Goal: Information Seeking & Learning: Find specific fact

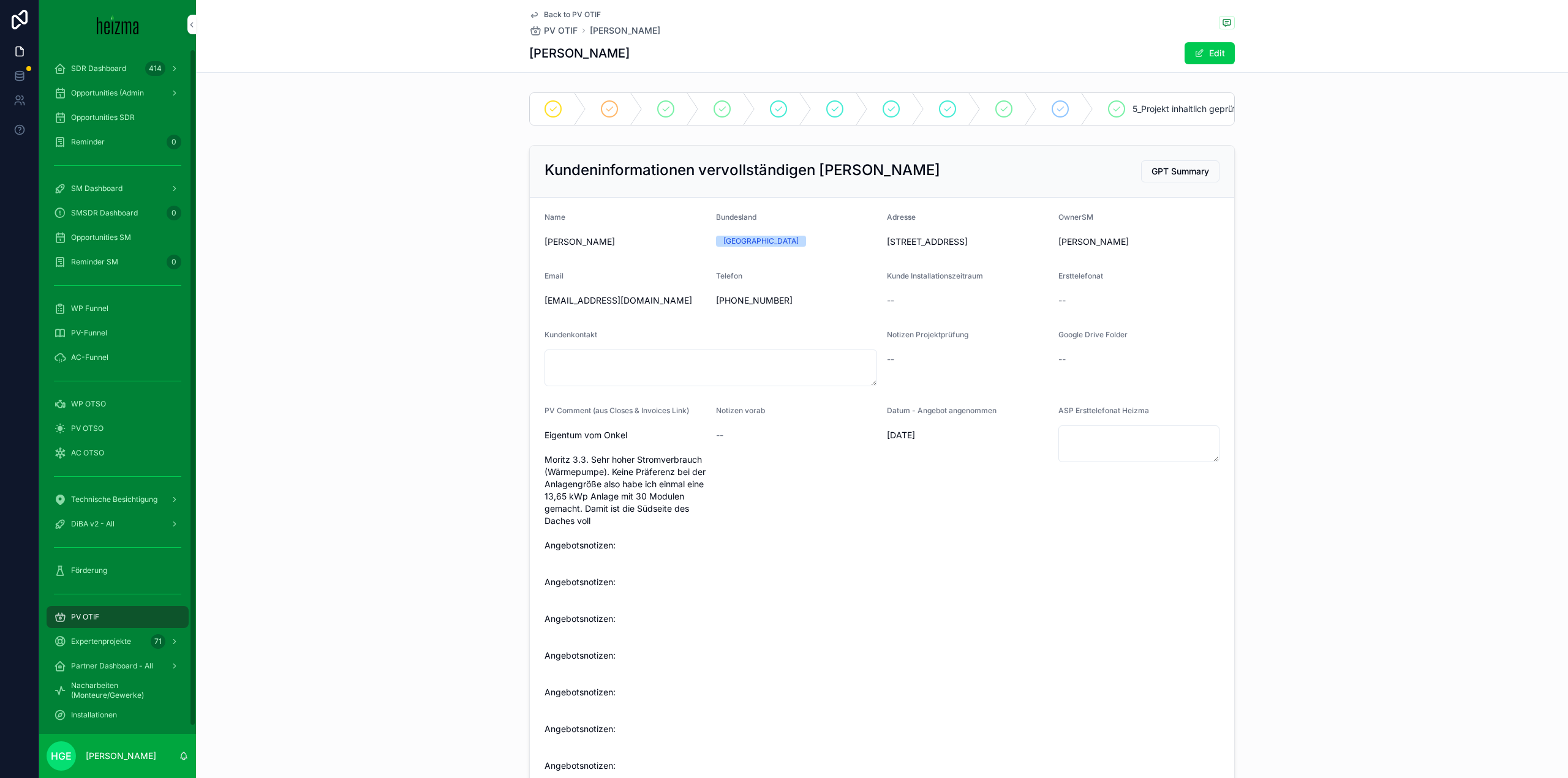
scroll to position [931, 0]
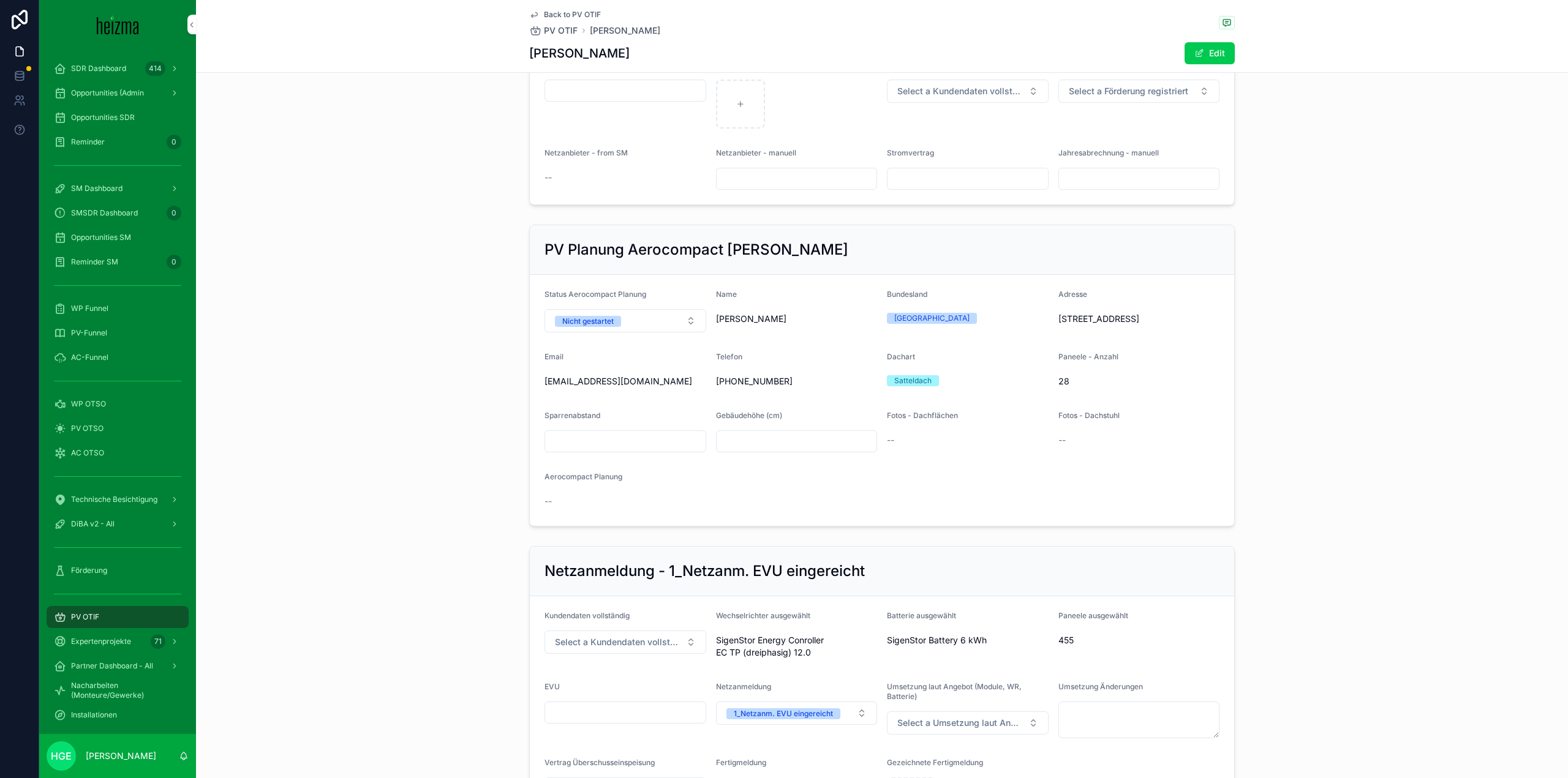
click at [107, 329] on span "PV-Funnel" at bounding box center [89, 332] width 36 height 10
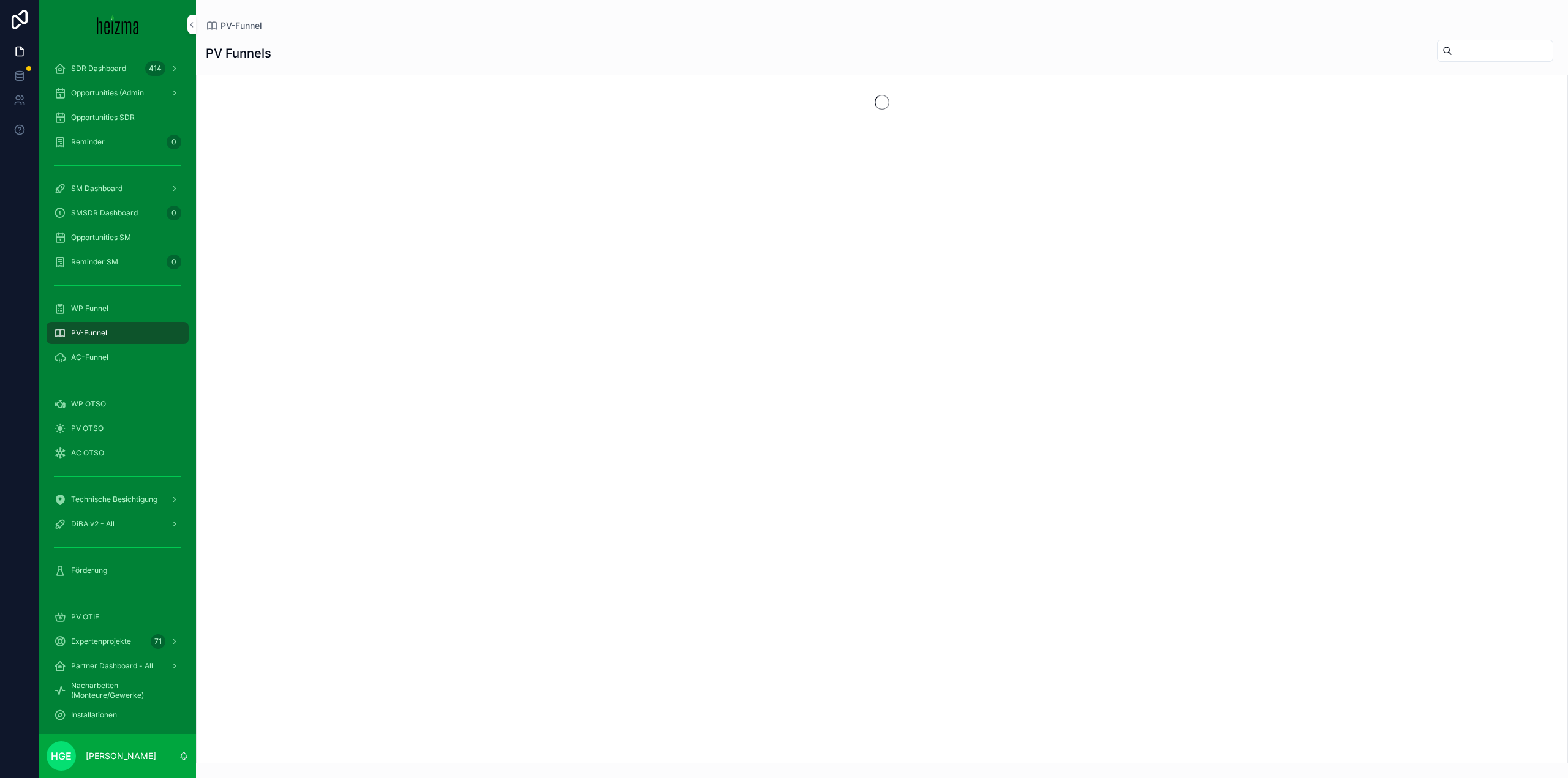
click at [1452, 44] on input "scrollable content" at bounding box center [1503, 50] width 101 height 17
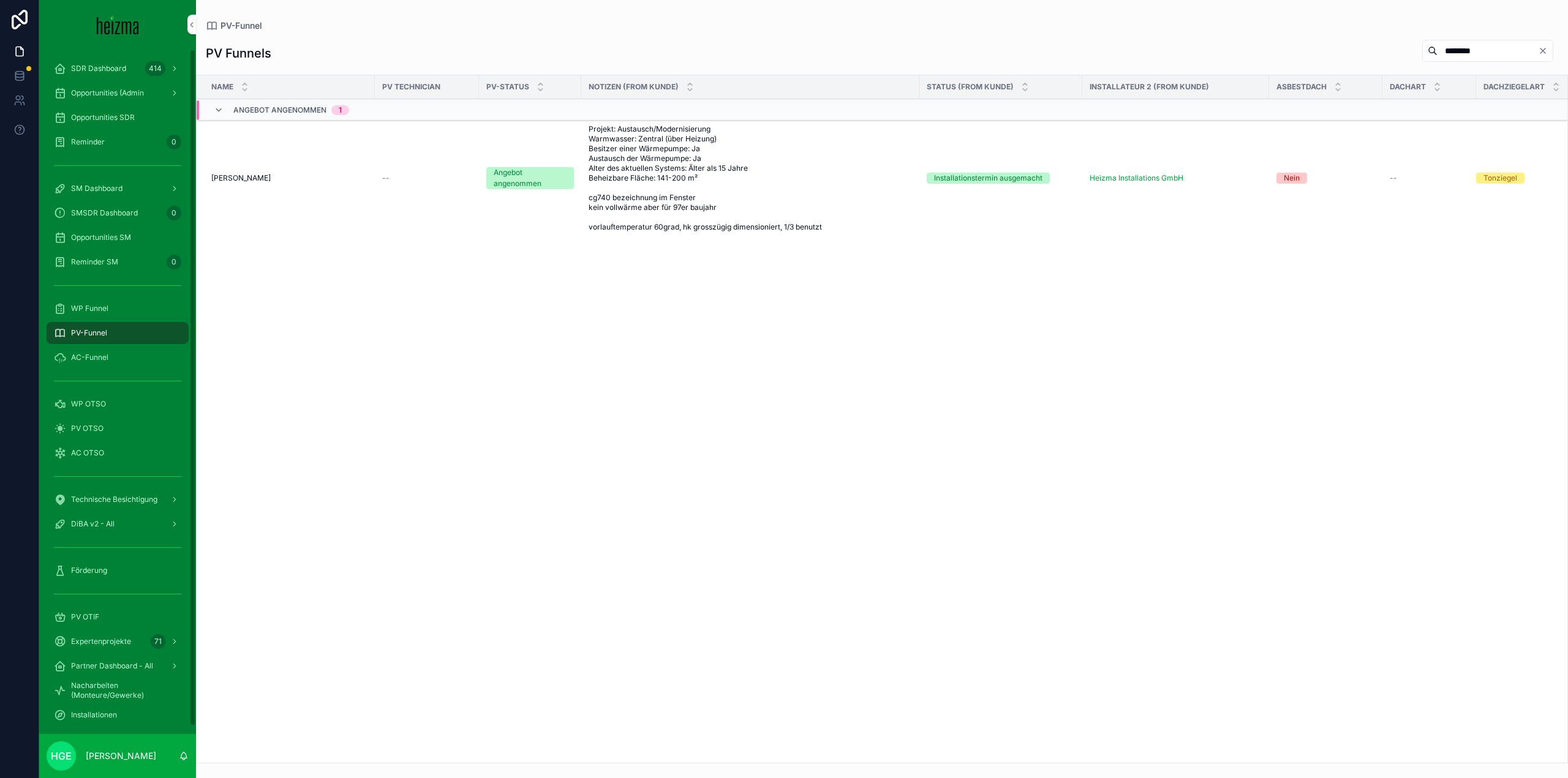
type input "********"
click at [254, 172] on td "[PERSON_NAME] [PERSON_NAME]" at bounding box center [285, 178] width 179 height 118
click at [250, 178] on span "[PERSON_NAME]" at bounding box center [241, 178] width 59 height 10
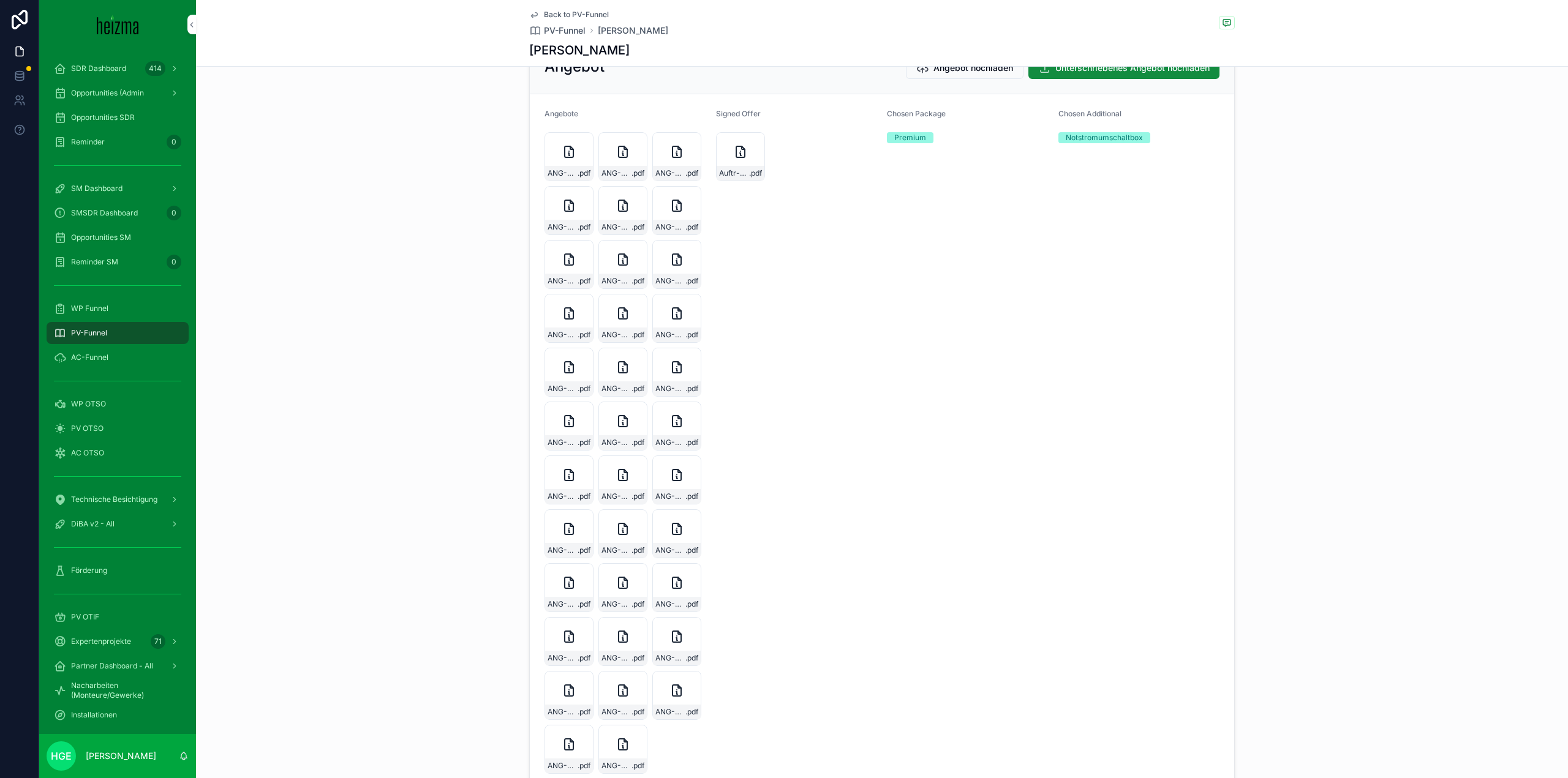
scroll to position [2076, 0]
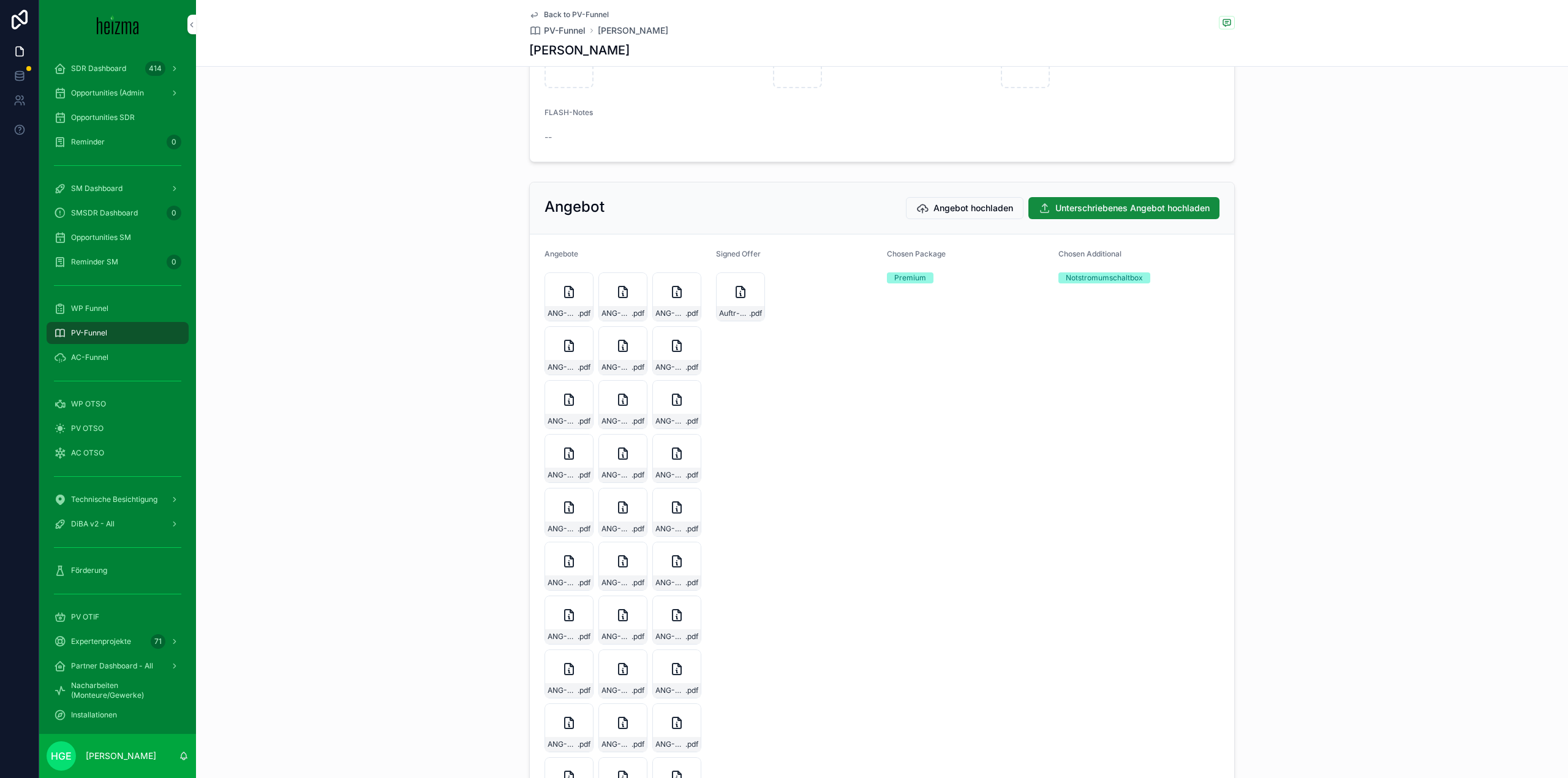
click at [738, 299] on icon "scrollable content" at bounding box center [741, 292] width 15 height 15
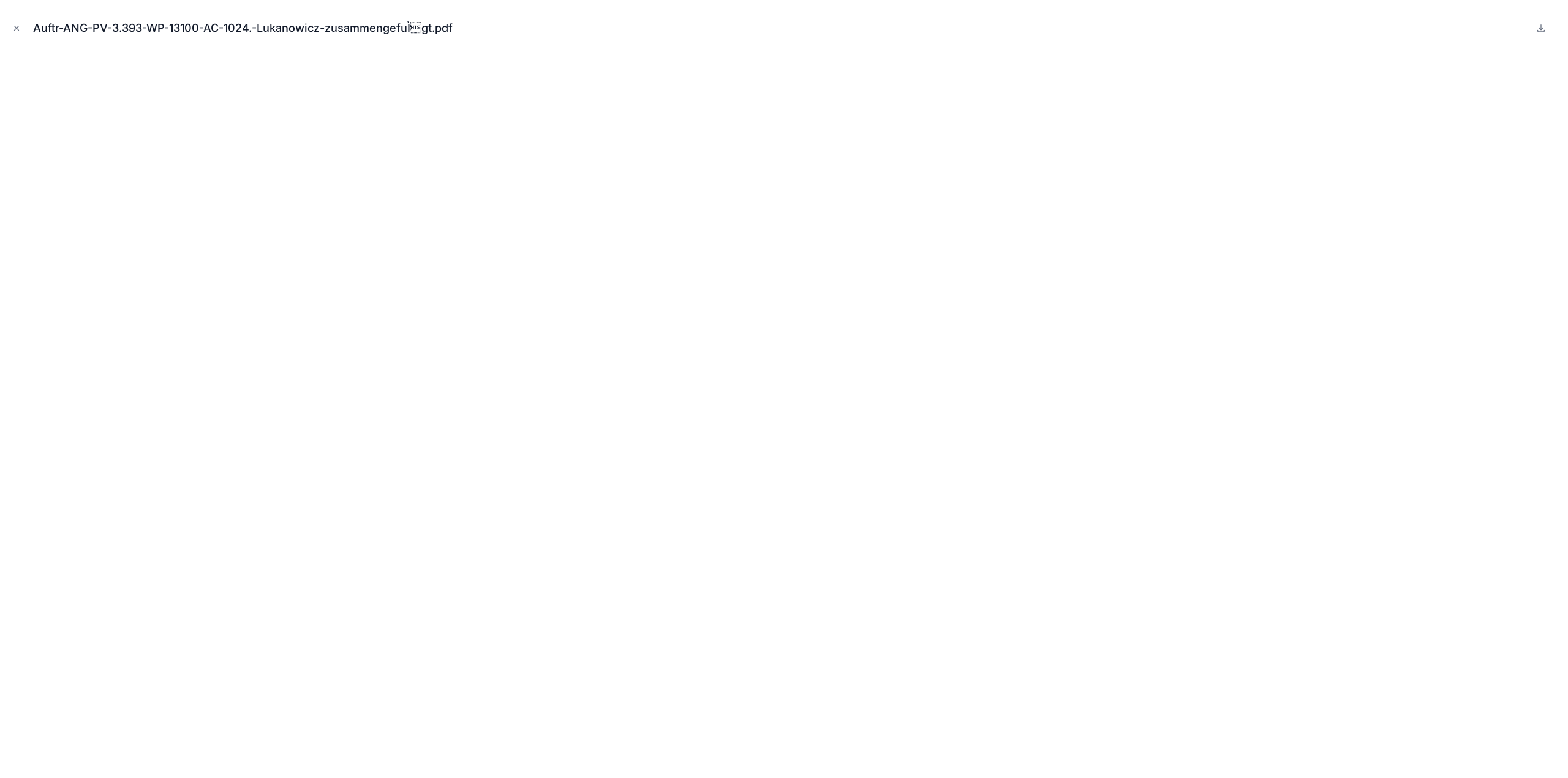
click at [11, 26] on button "Close modal" at bounding box center [16, 28] width 13 height 13
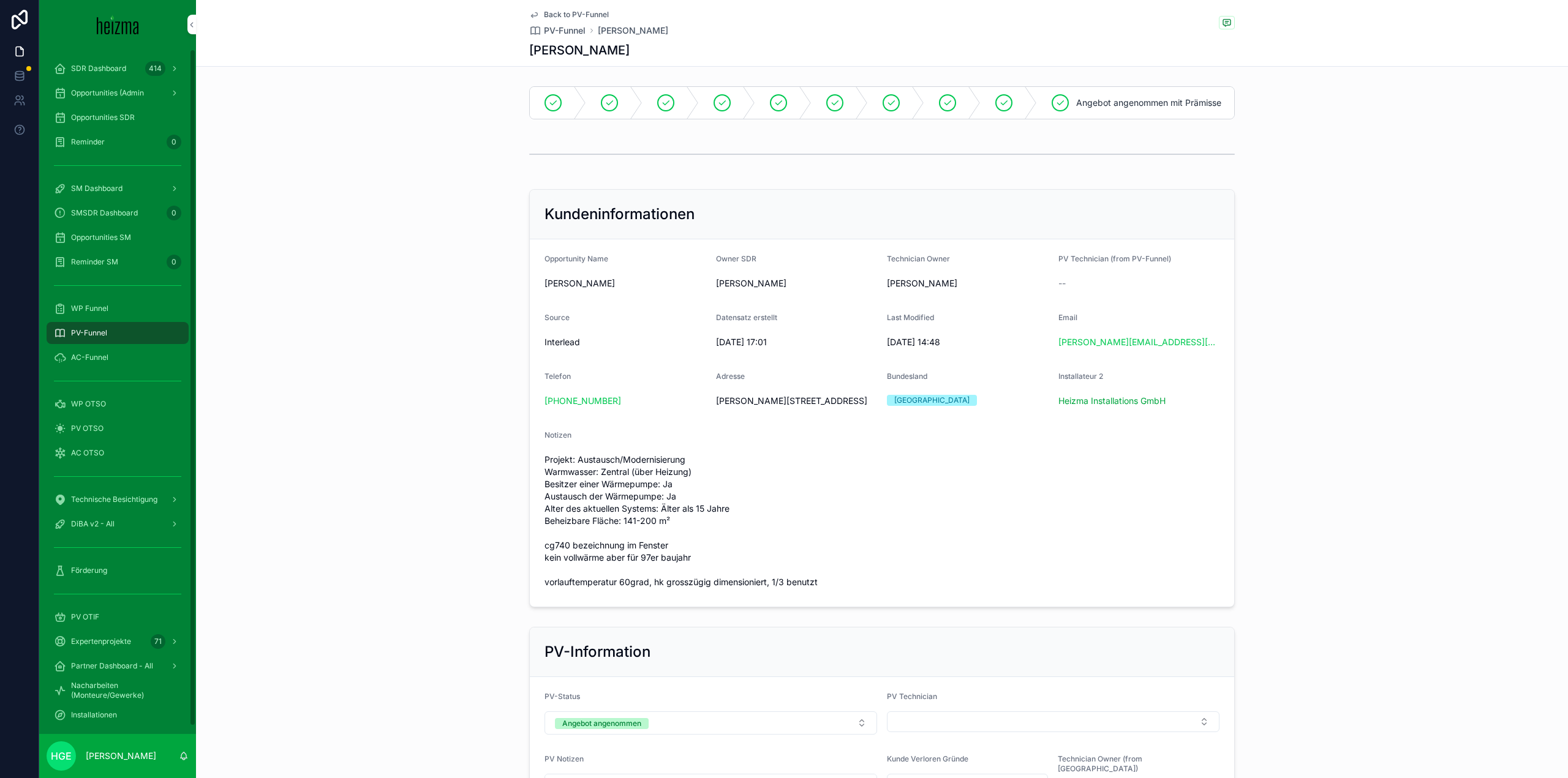
click at [65, 326] on div "PV-Funnel" at bounding box center [118, 333] width 127 height 19
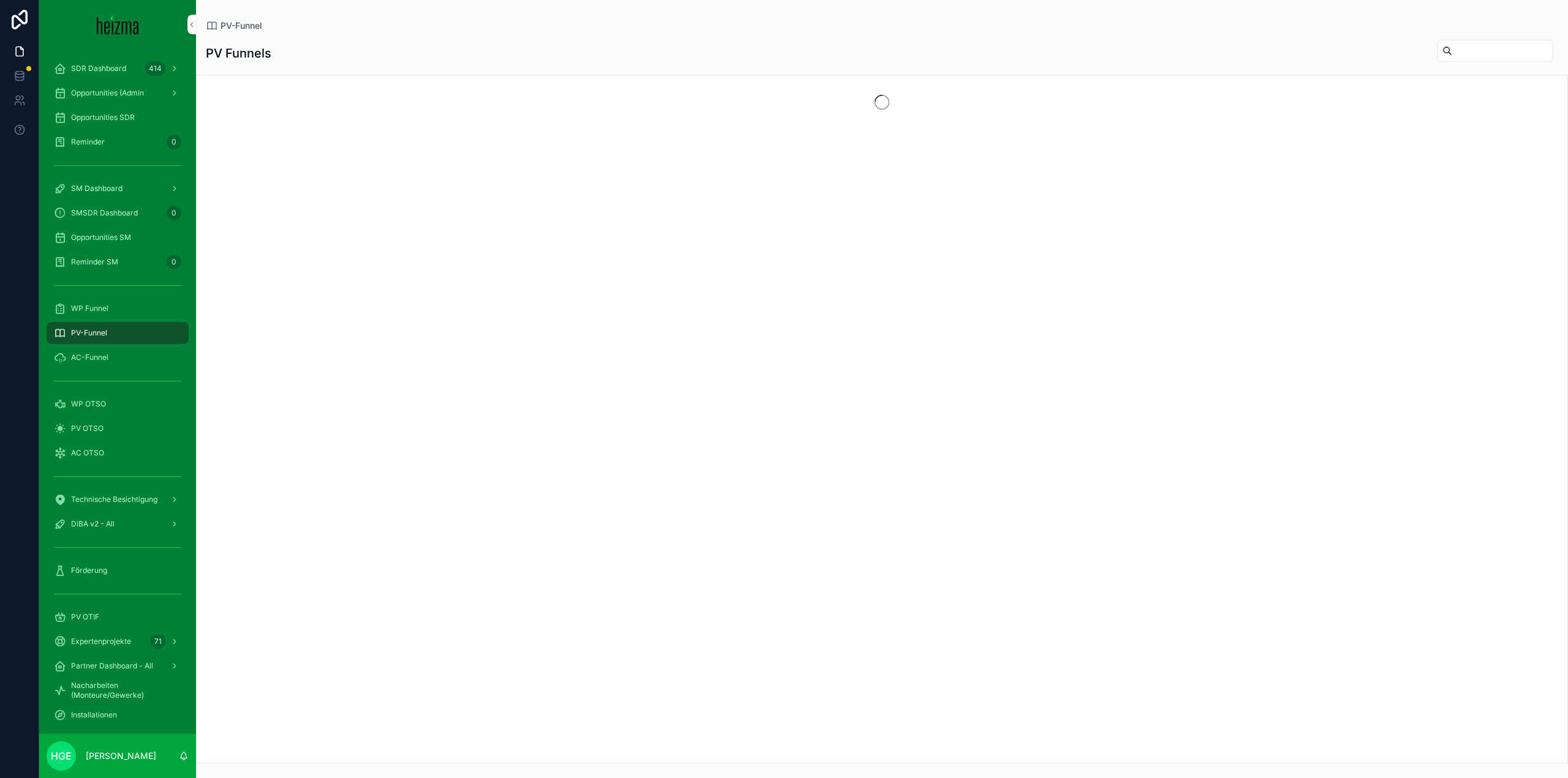
click at [1452, 51] on input "scrollable content" at bounding box center [1503, 50] width 101 height 17
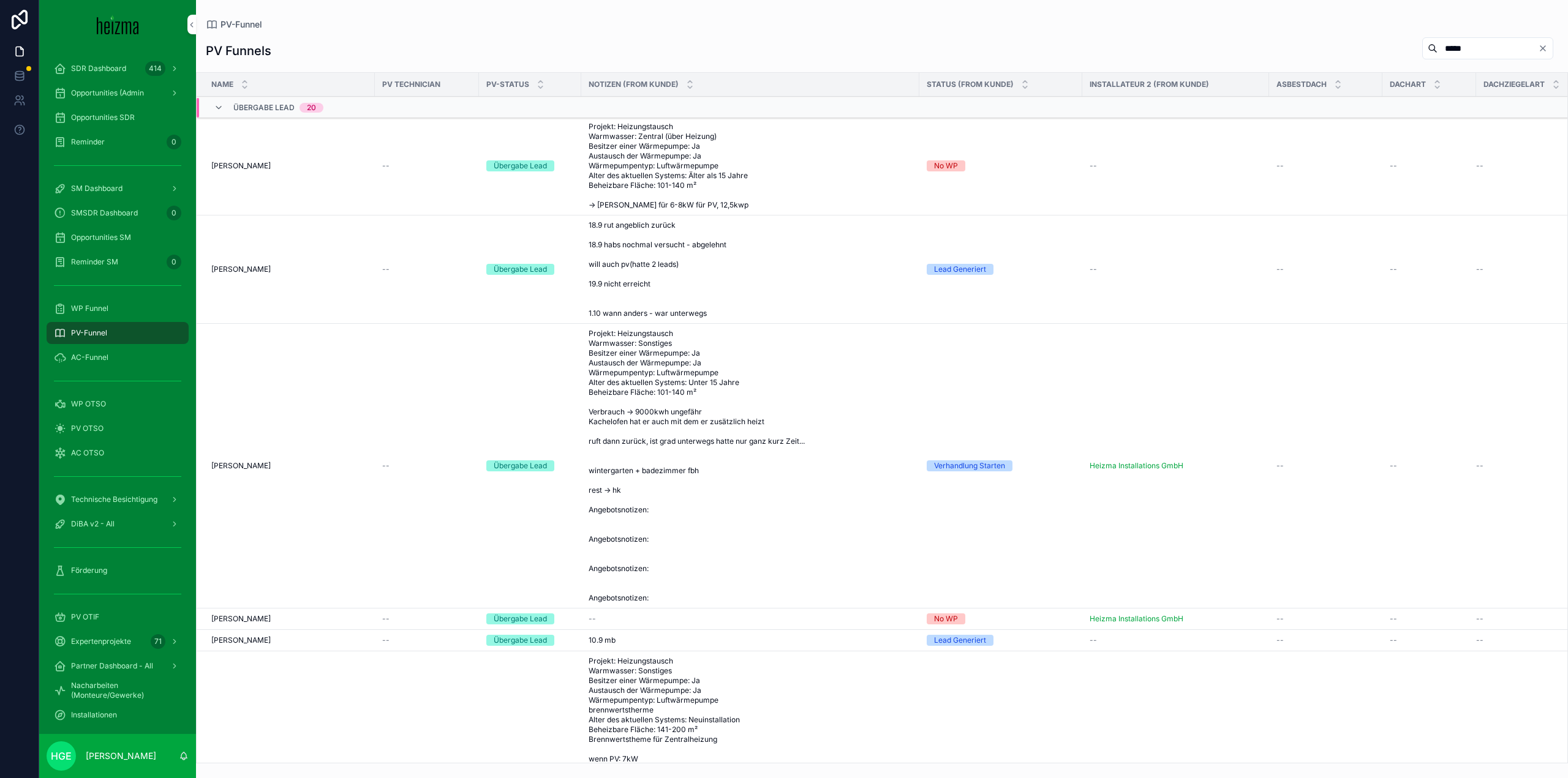
type input "*****"
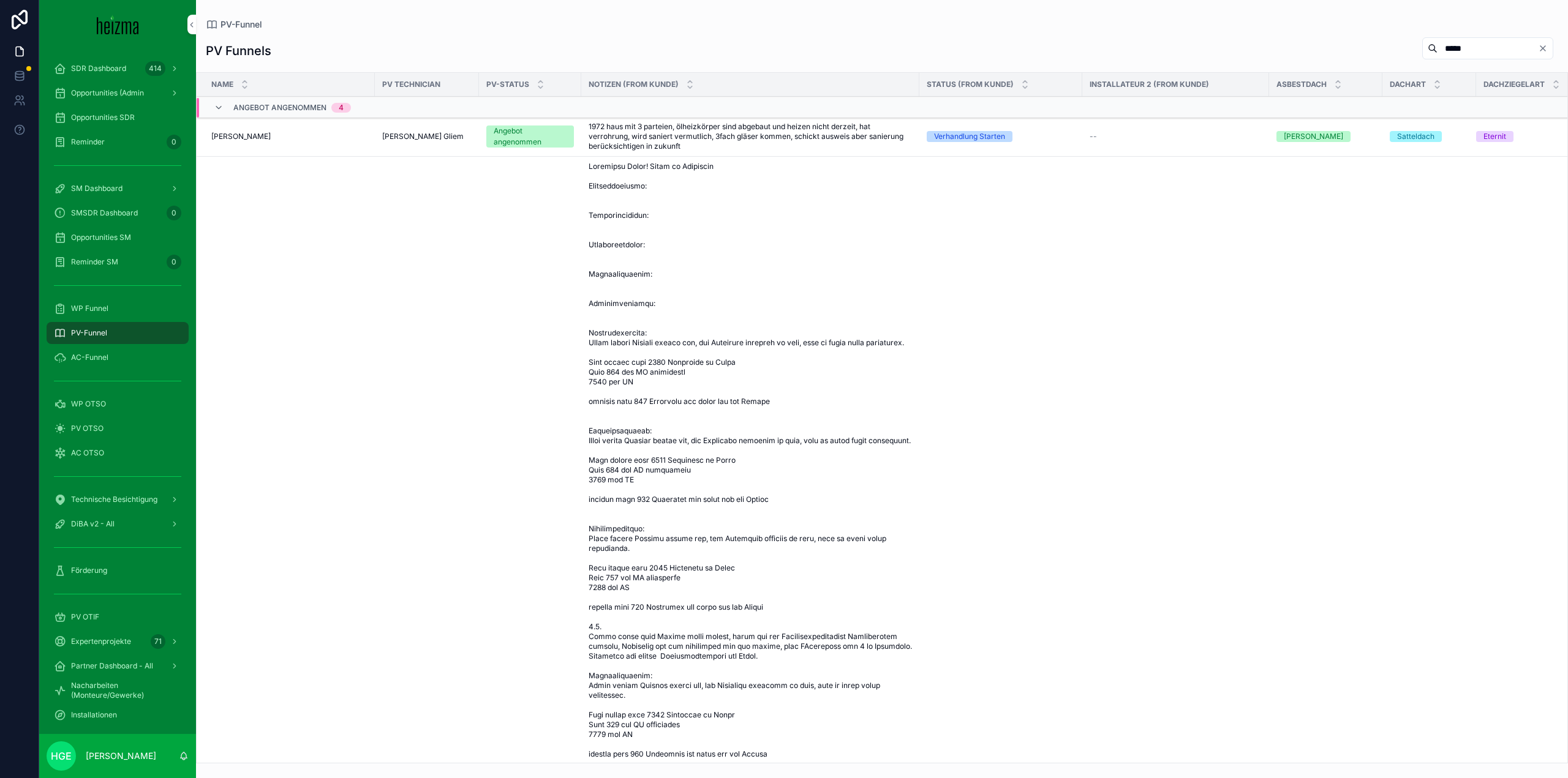
click at [248, 135] on span "[PERSON_NAME]" at bounding box center [241, 136] width 59 height 10
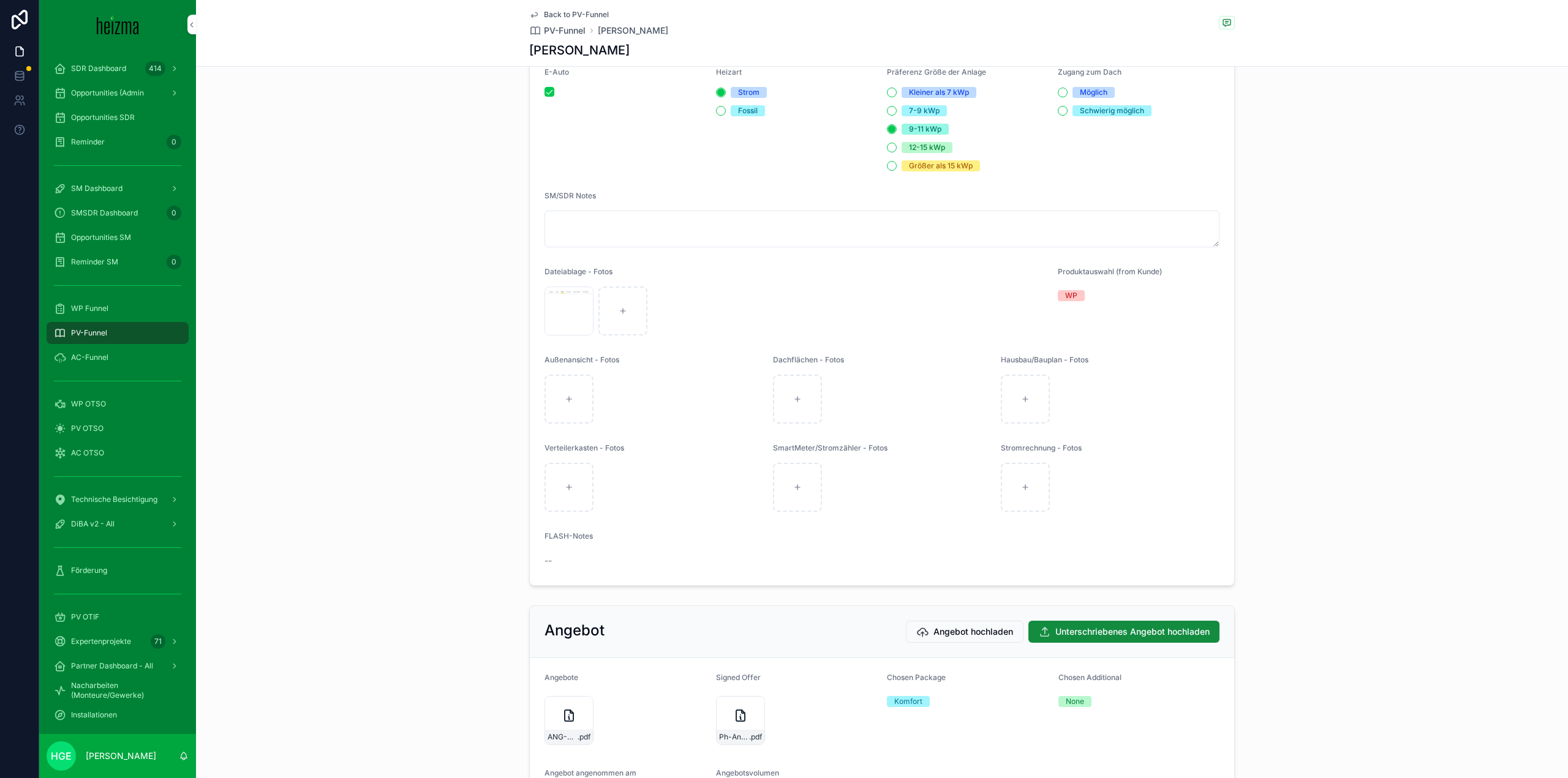
scroll to position [1469, 0]
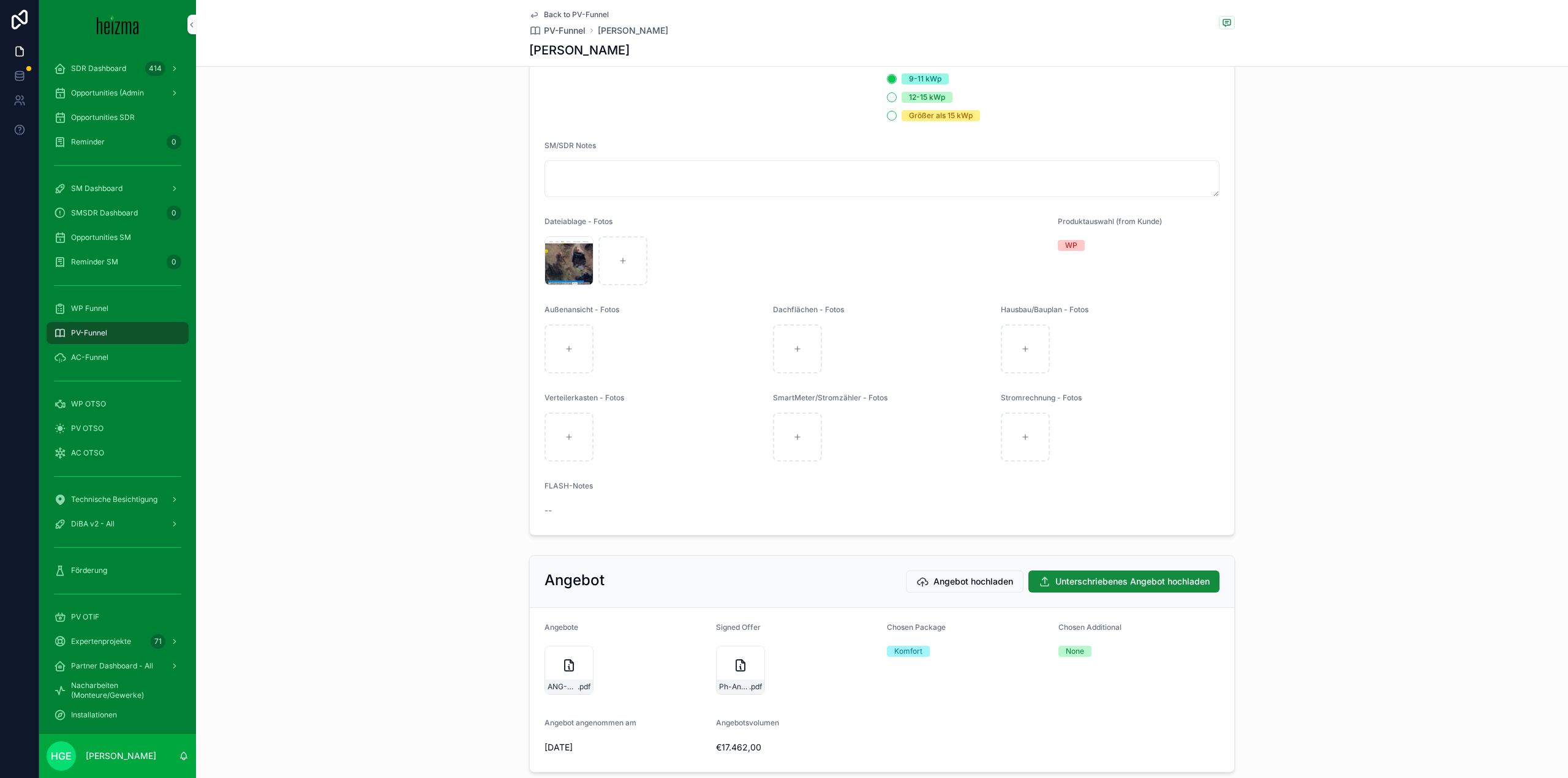
click at [0, 0] on div "E8CE8D86-AA71-4D4F-8591-4A36DF9A3158 .png" at bounding box center [0, 0] width 0 height 0
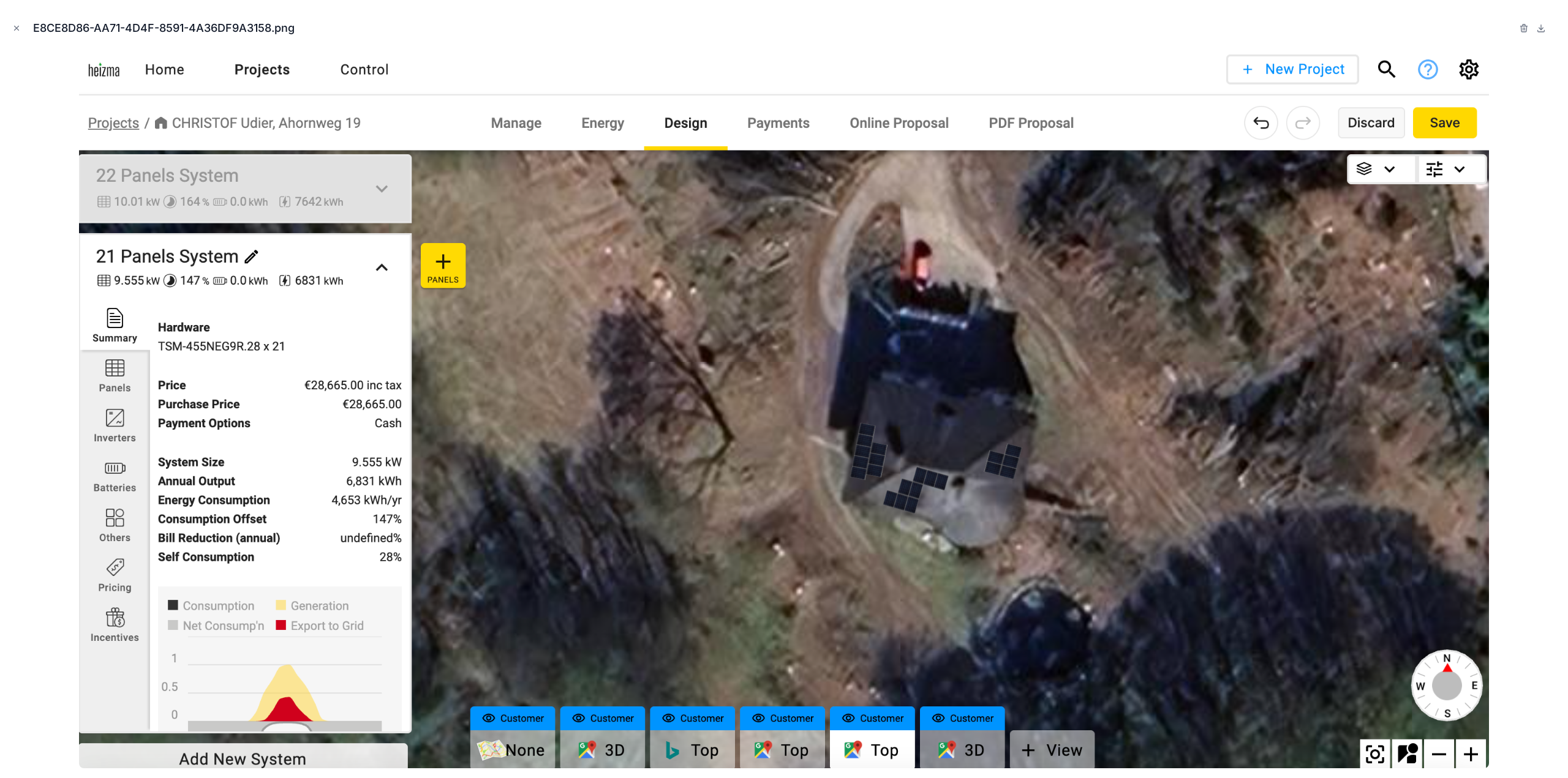
click at [1515, 446] on div at bounding box center [784, 409] width 1549 height 717
click at [14, 27] on icon "Close modal" at bounding box center [17, 28] width 9 height 9
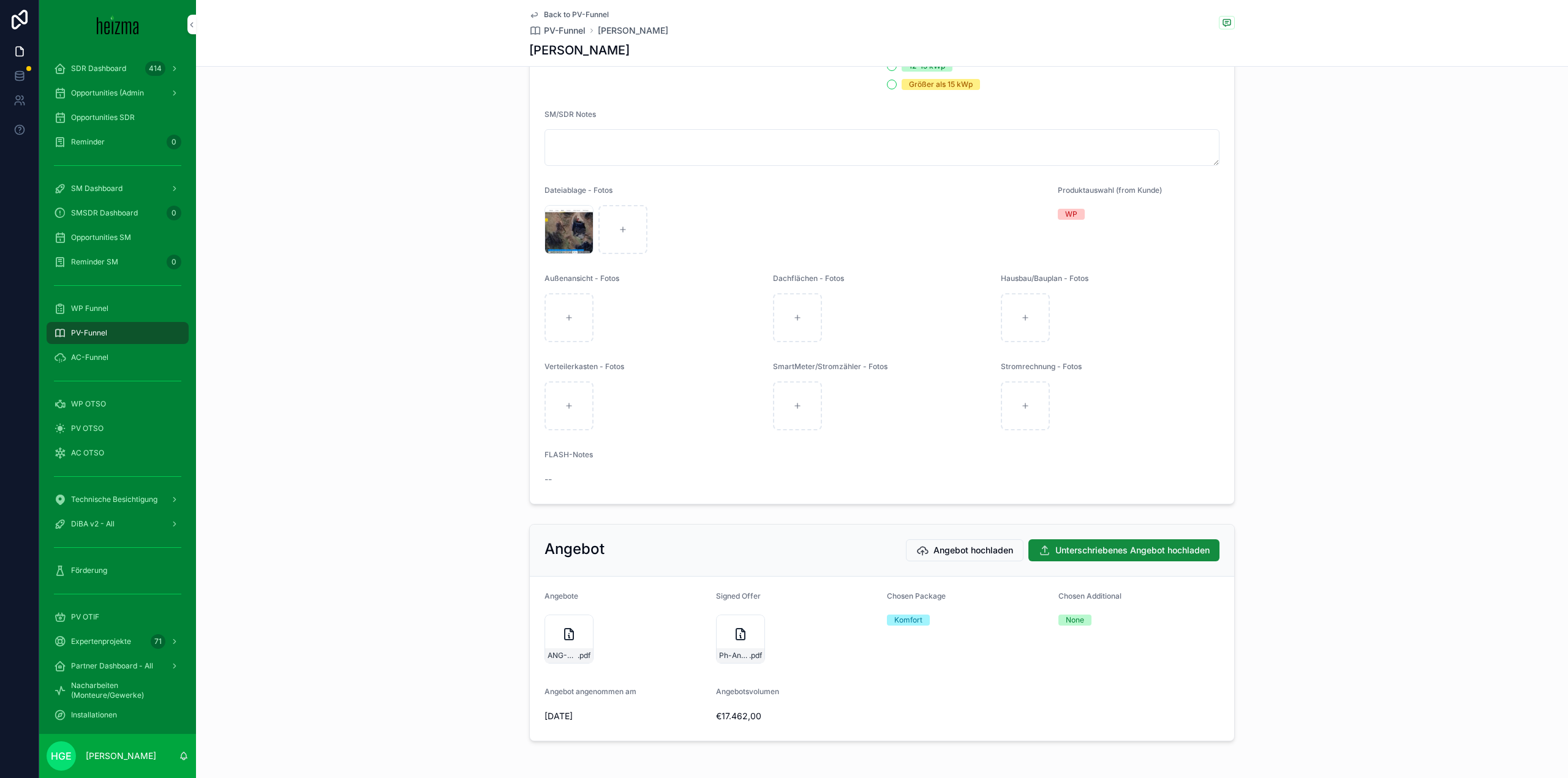
scroll to position [1556, 0]
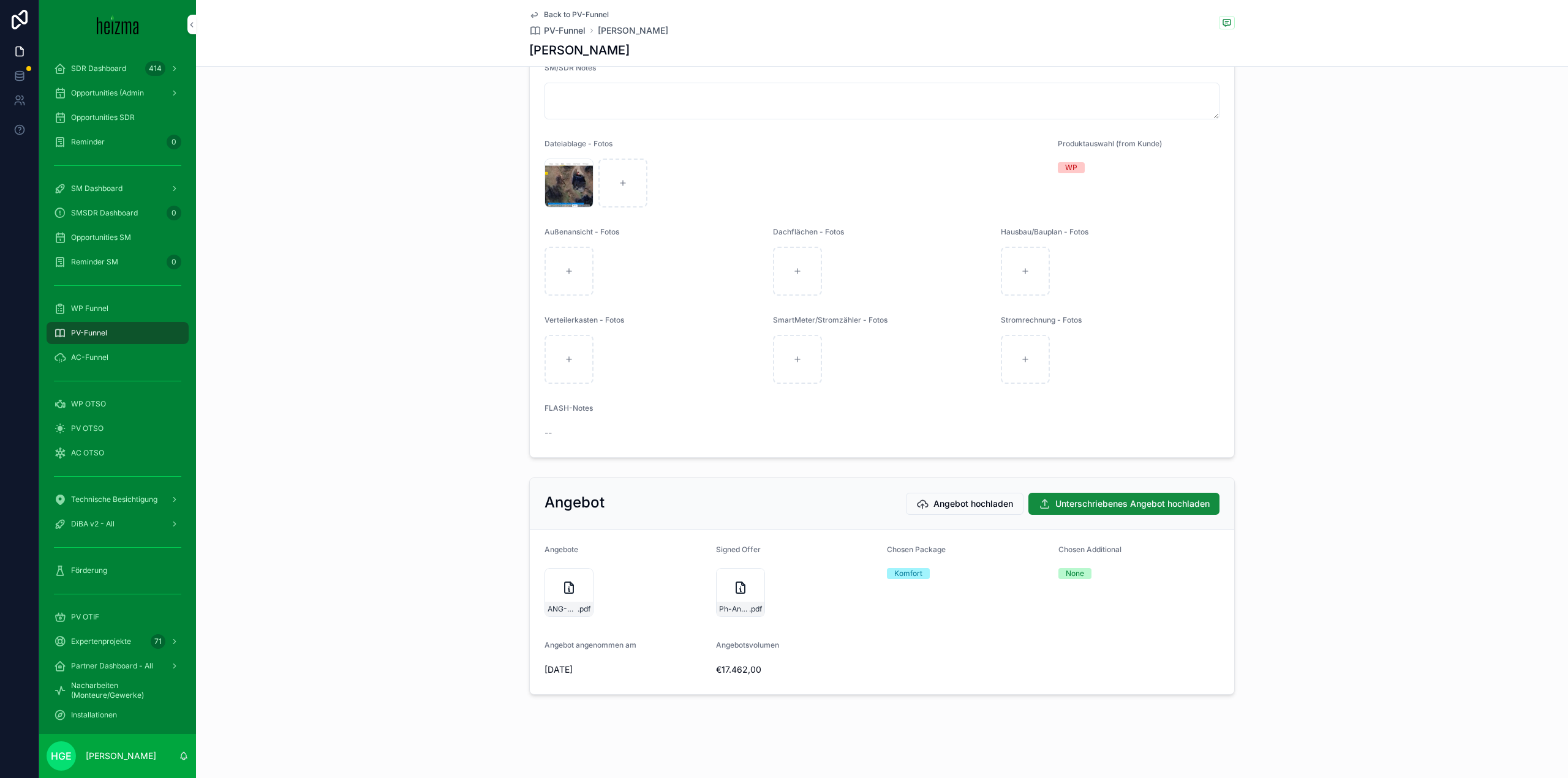
click at [720, 589] on div "Ph-Anbot---Angenommen-(1) .pdf" at bounding box center [741, 593] width 49 height 49
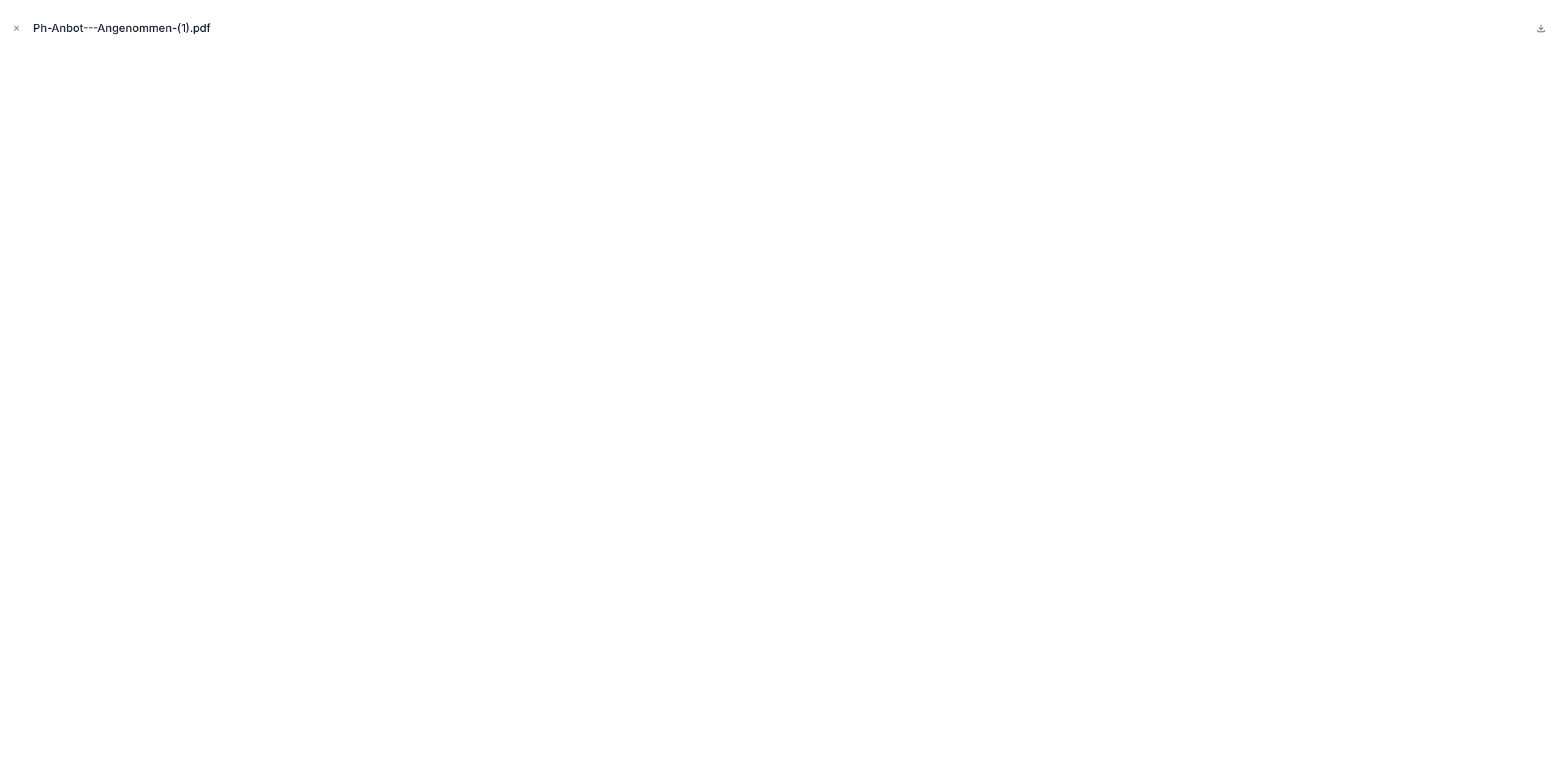
click at [15, 32] on icon "Close modal" at bounding box center [17, 28] width 9 height 9
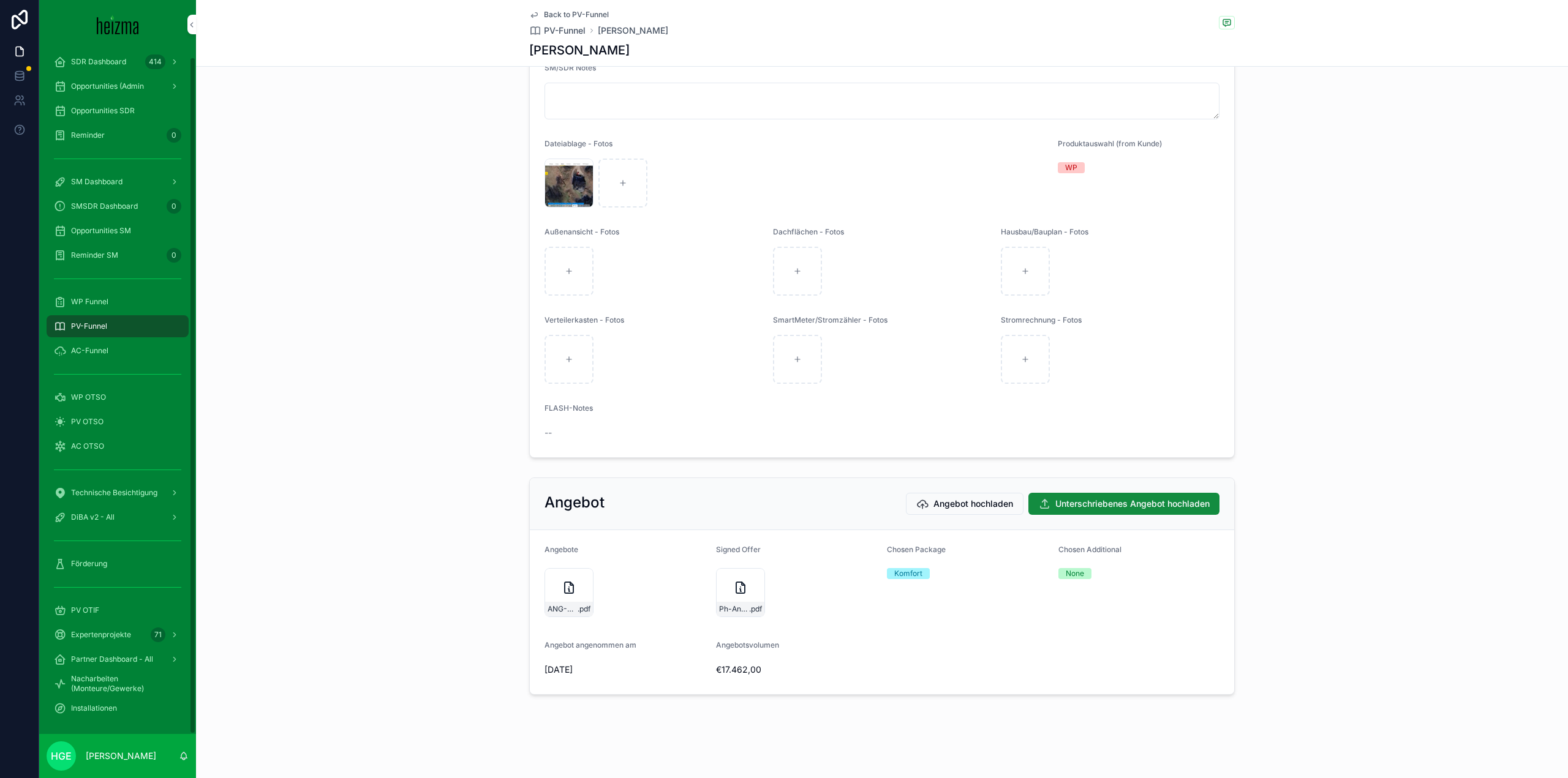
scroll to position [8, 0]
click at [95, 515] on span "DiBA v2 - All" at bounding box center [93, 516] width 44 height 10
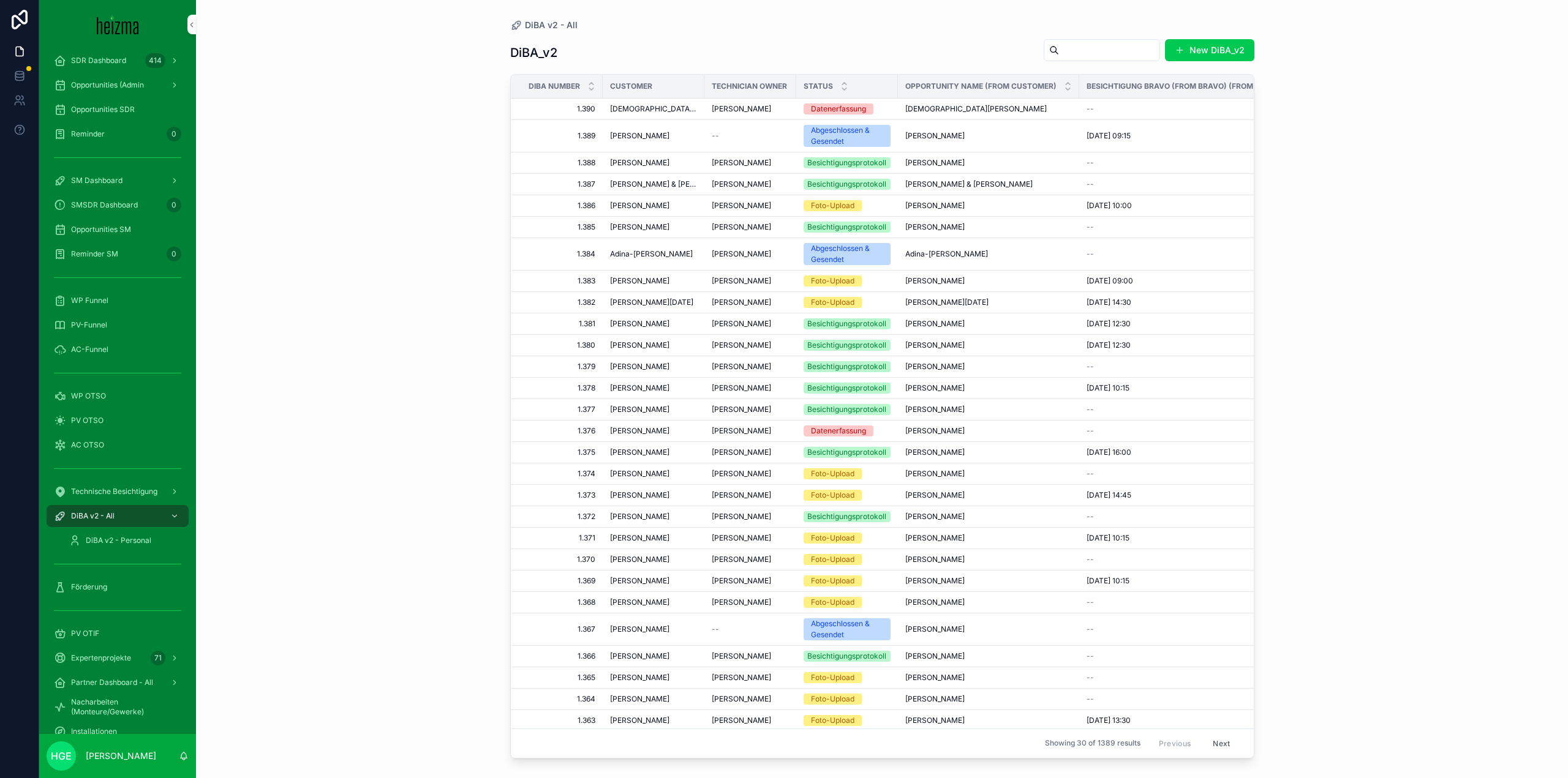
click at [1059, 53] on input "scrollable content" at bounding box center [1110, 50] width 101 height 17
type input "*****"
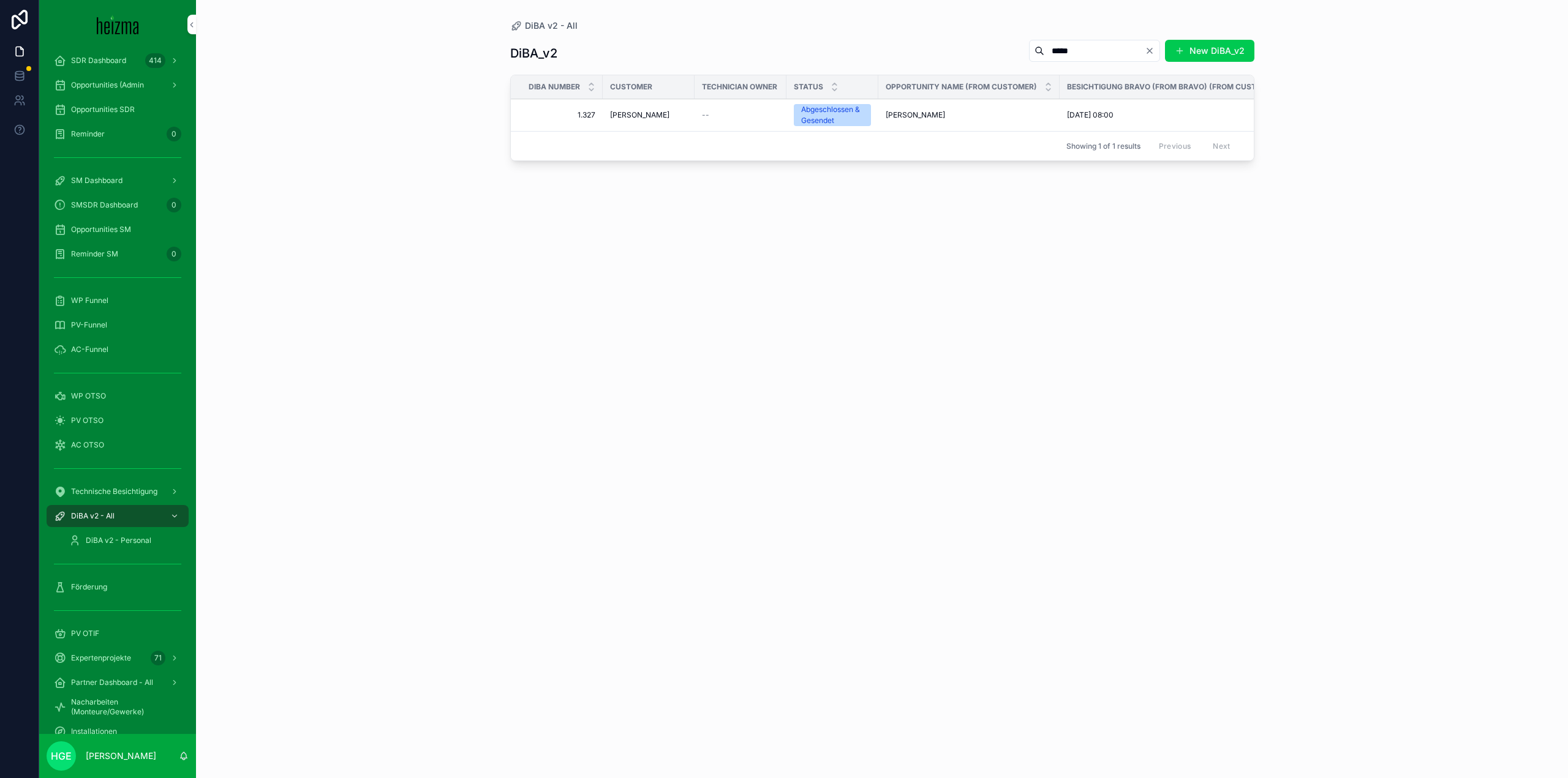
click at [643, 113] on span "[PERSON_NAME]" at bounding box center [640, 115] width 59 height 10
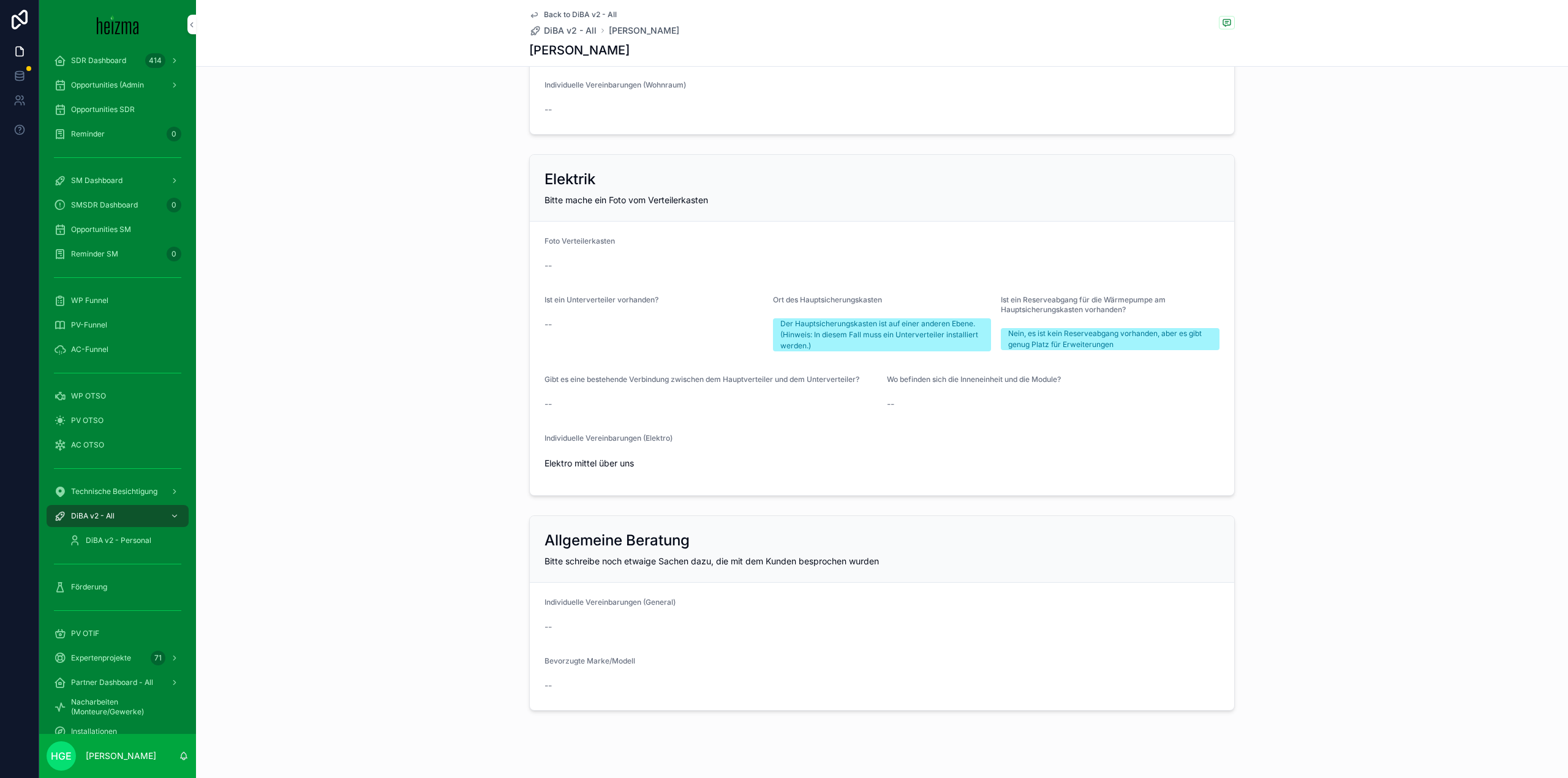
scroll to position [2491, 0]
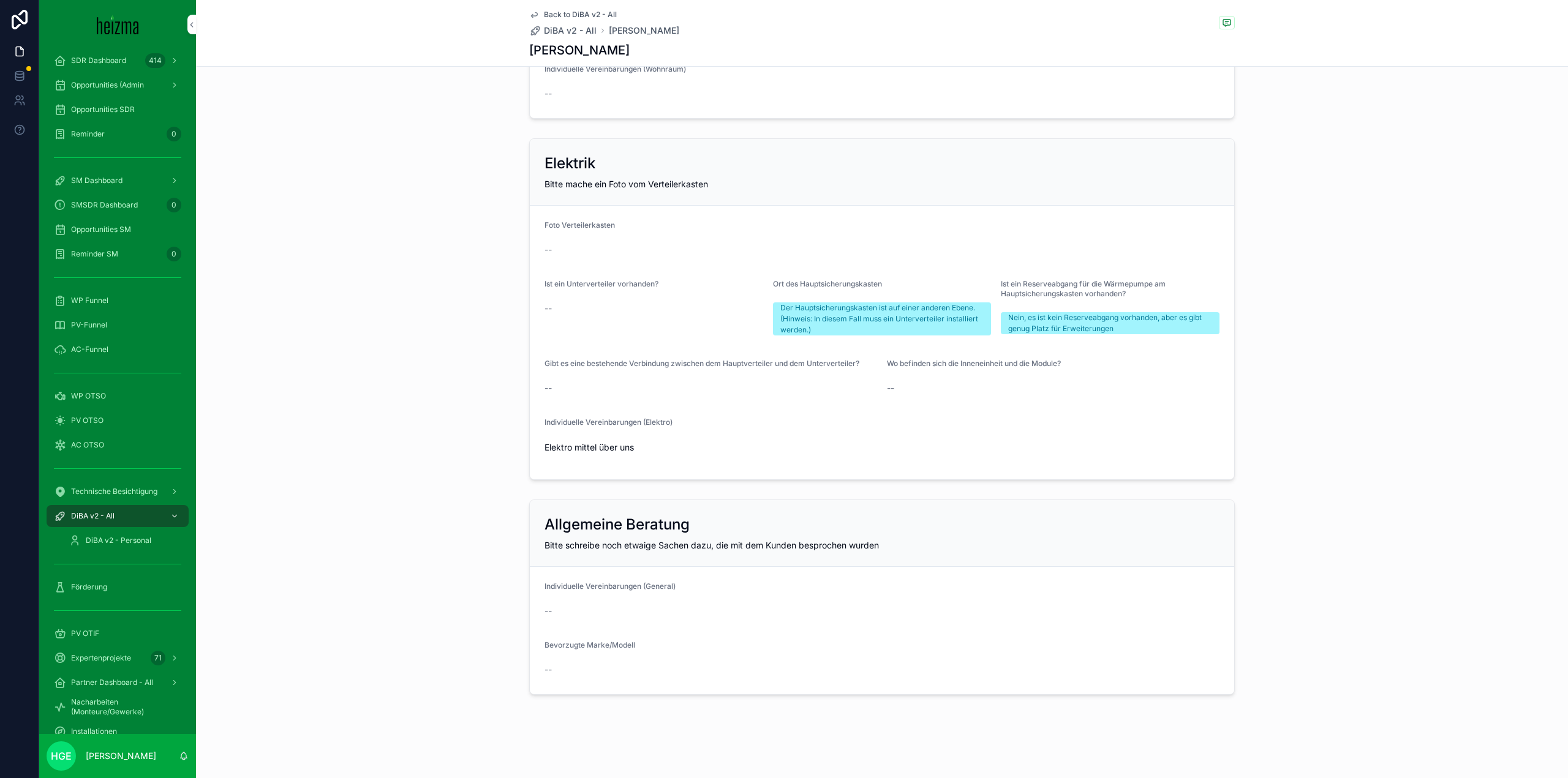
click at [1240, 555] on div "Allgemeine Beratung Bitte schreibe noch etwaige Sachen dazu, die mit dem Kunden…" at bounding box center [882, 597] width 1372 height 205
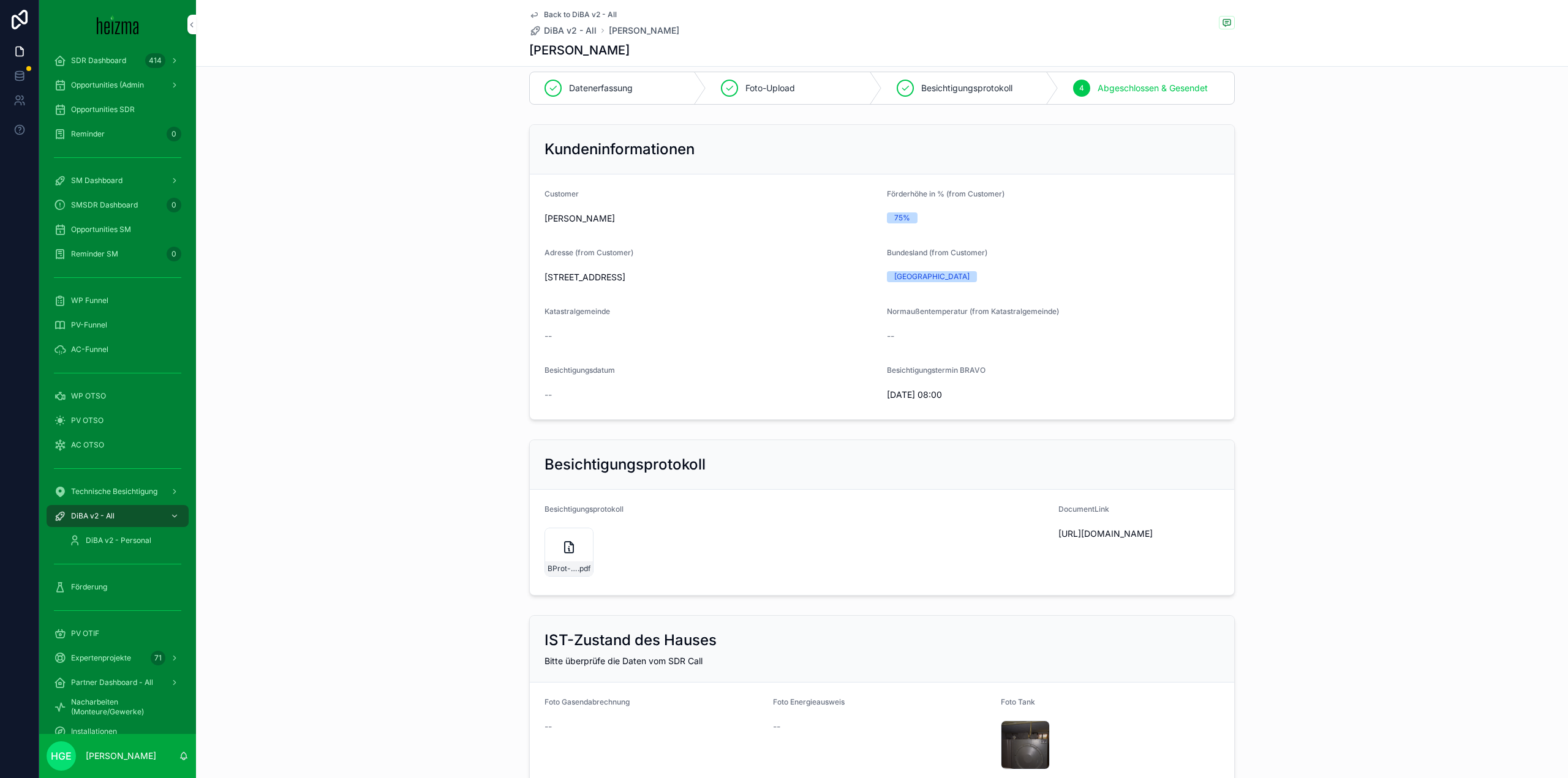
scroll to position [0, 0]
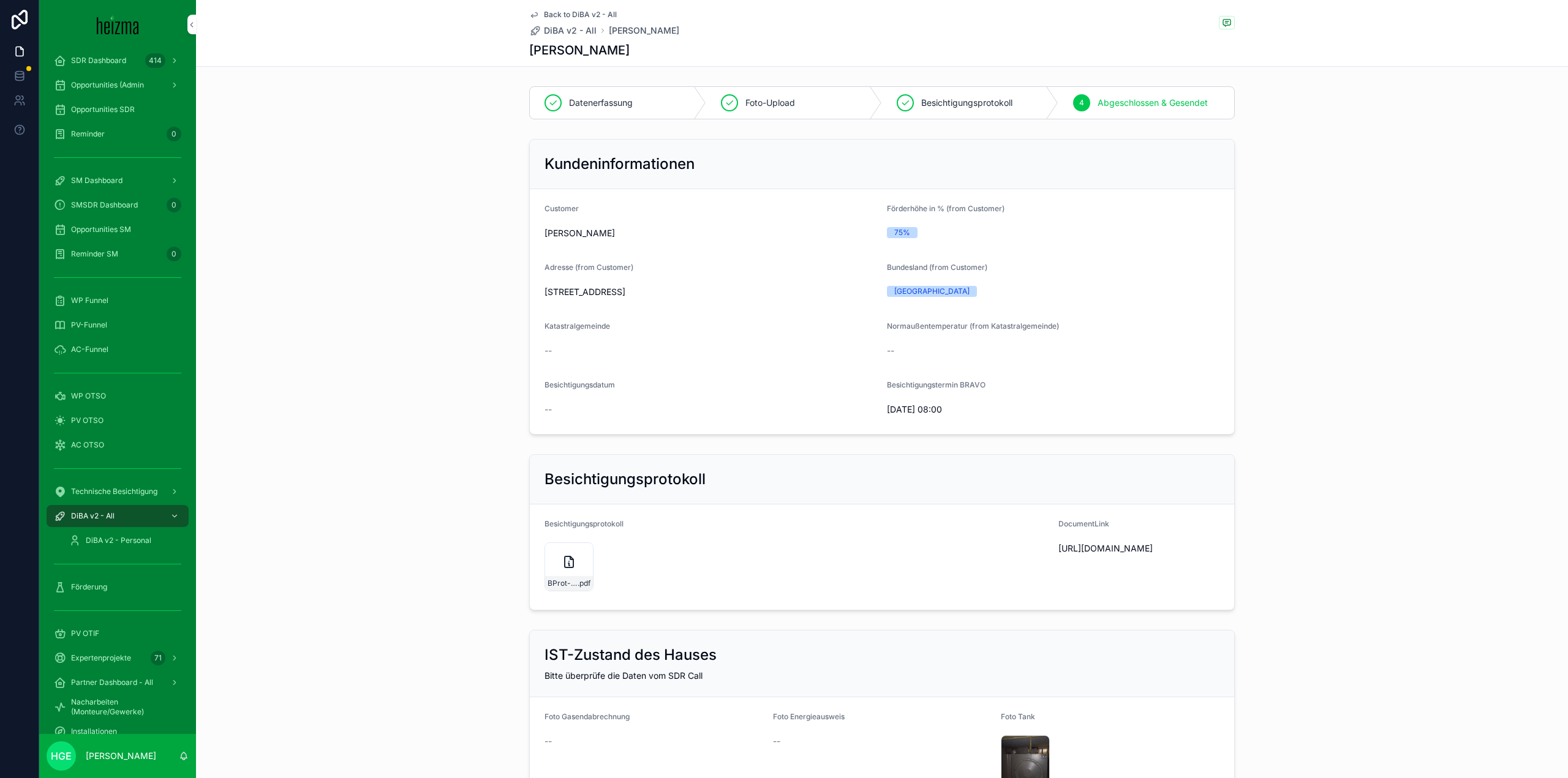
drag, startPoint x: 658, startPoint y: 291, endPoint x: 599, endPoint y: 295, distance: 59.1
click at [599, 295] on span "[STREET_ADDRESS]" at bounding box center [710, 292] width 333 height 13
copy span "9062 Seigbichl"
click at [105, 328] on span "PV-Funnel" at bounding box center [89, 325] width 36 height 10
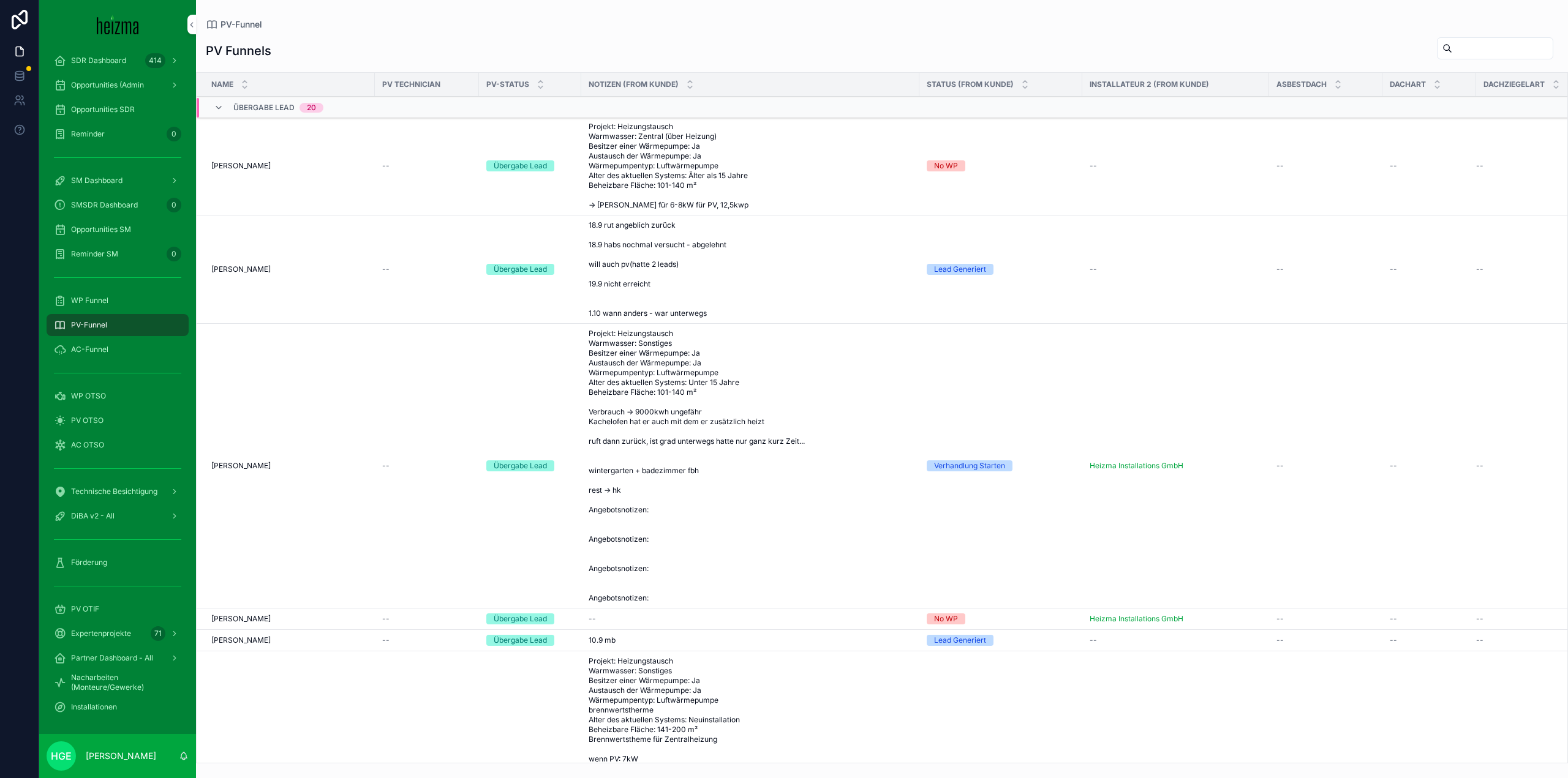
click at [1452, 49] on input "scrollable content" at bounding box center [1503, 48] width 101 height 17
type input "*****"
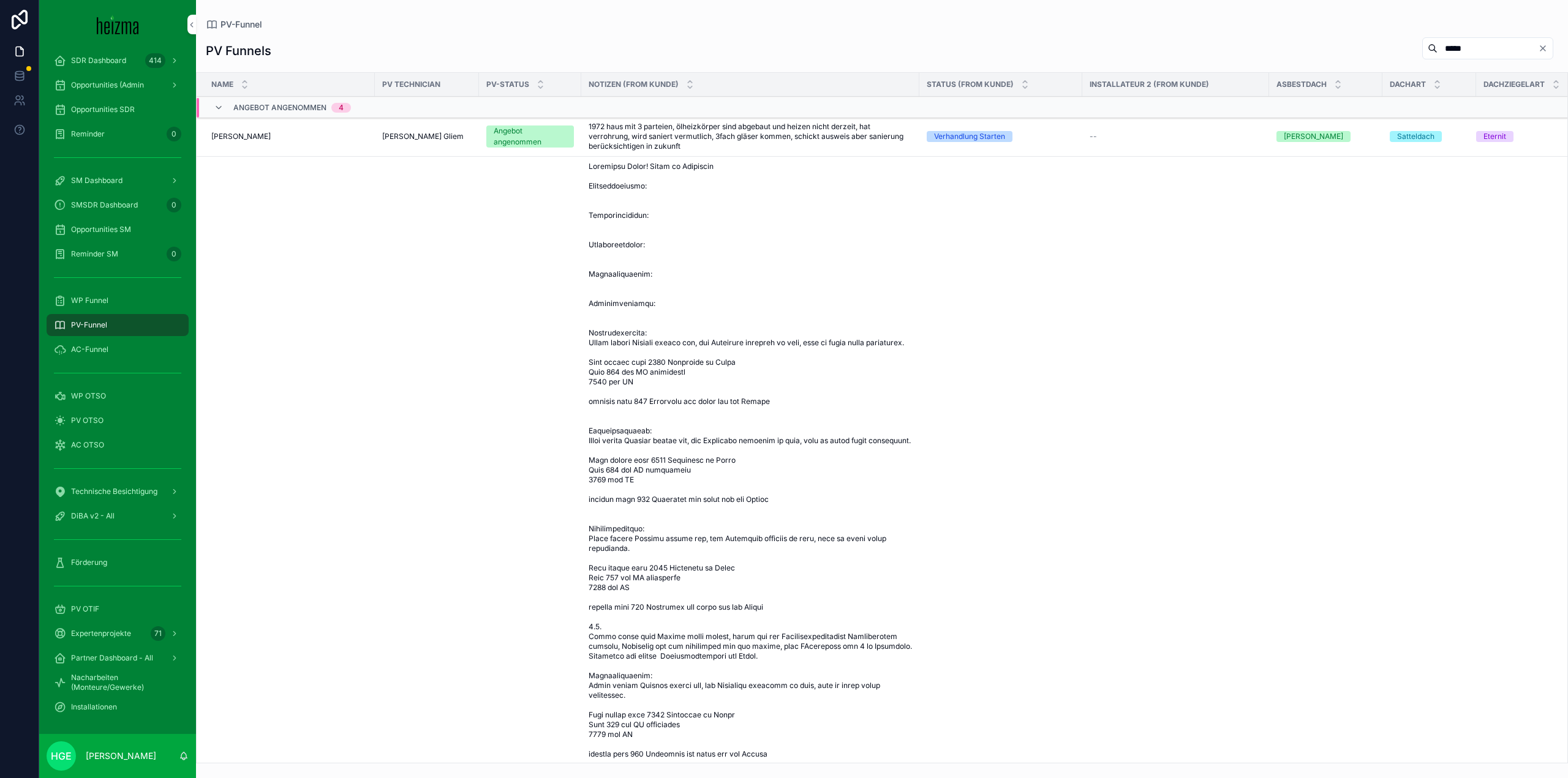
click at [241, 137] on span "[PERSON_NAME]" at bounding box center [241, 136] width 59 height 10
